Goal: Transaction & Acquisition: Obtain resource

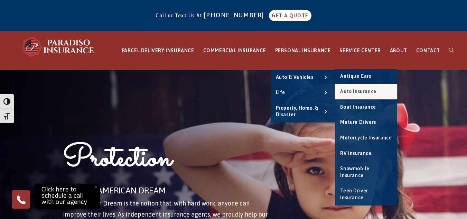
click at [366, 93] on span "Auto Insurance" at bounding box center [358, 92] width 36 height 6
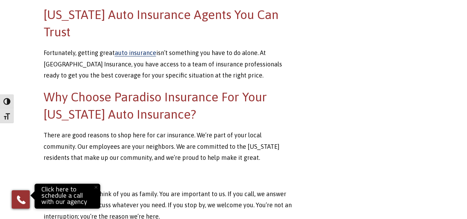
scroll to position [311, 0]
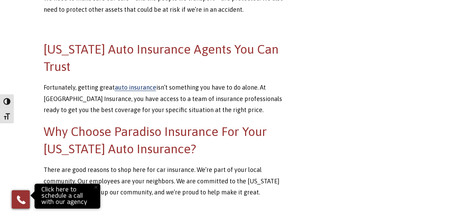
click at [302, 29] on div "Get A Quote Today" at bounding box center [364, 108] width 130 height 358
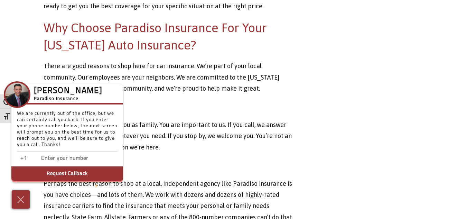
scroll to position [0, 0]
